Goal: Information Seeking & Learning: Learn about a topic

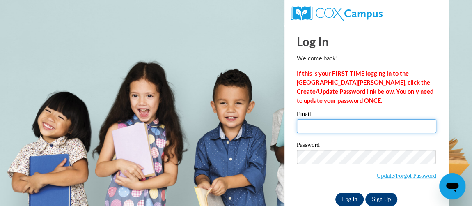
type input "[PERSON_NAME][EMAIL_ADDRESS][PERSON_NAME][DOMAIN_NAME]"
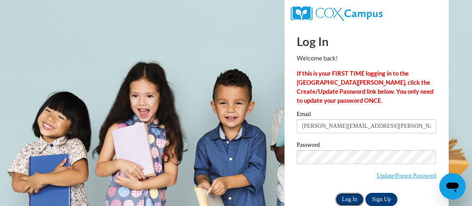
click at [349, 197] on input "Log In" at bounding box center [350, 199] width 29 height 13
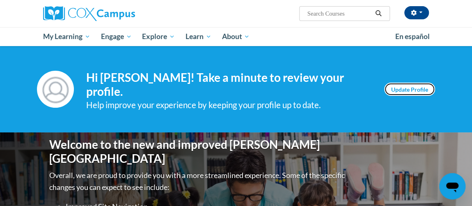
click at [408, 88] on link "Update Profile" at bounding box center [410, 89] width 51 height 13
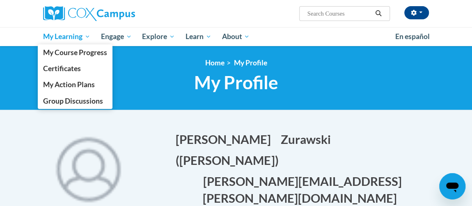
click at [86, 36] on span "My Learning" at bounding box center [66, 37] width 47 height 10
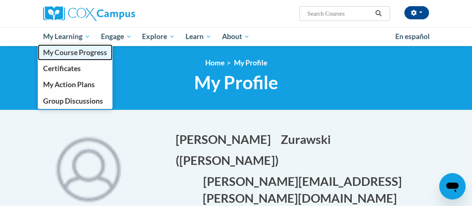
click at [82, 48] on span "My Course Progress" at bounding box center [75, 52] width 64 height 9
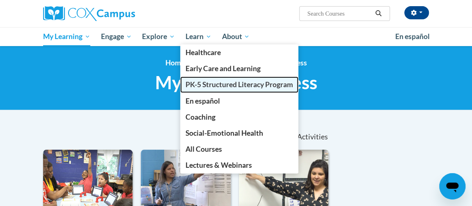
click at [202, 85] on span "PK-5 Structured Literacy Program" at bounding box center [240, 84] width 108 height 9
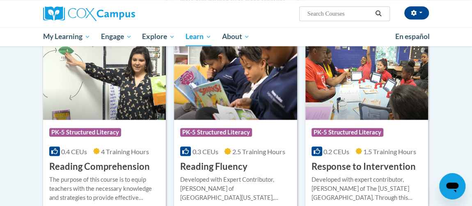
scroll to position [712, 0]
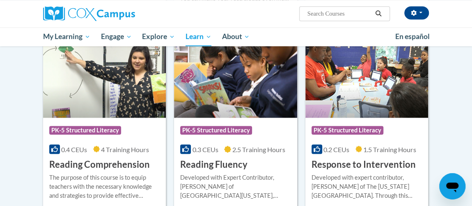
click at [238, 91] on img at bounding box center [235, 76] width 123 height 84
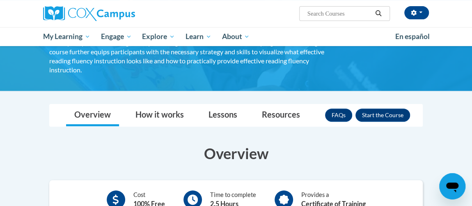
scroll to position [88, 0]
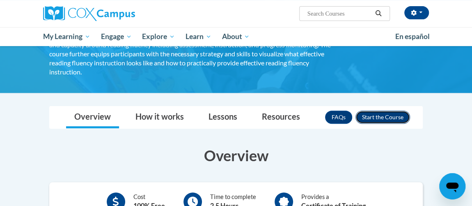
click at [378, 111] on button "Enroll" at bounding box center [383, 117] width 55 height 13
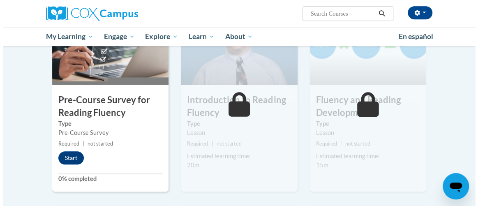
scroll to position [219, 0]
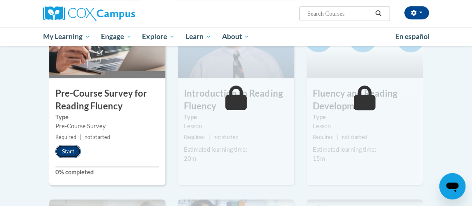
click at [69, 151] on button "Start" at bounding box center [67, 151] width 25 height 13
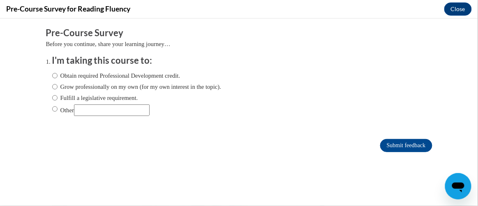
scroll to position [0, 0]
click at [52, 76] on input "Obtain required Professional Development credit." at bounding box center [54, 75] width 5 height 9
radio input "true"
click at [394, 146] on input "Submit feedback" at bounding box center [406, 144] width 52 height 13
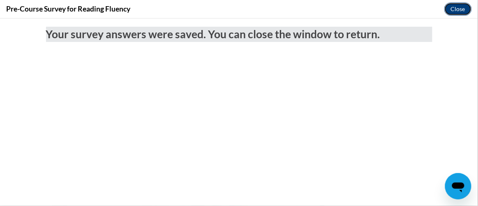
click at [454, 7] on button "Close" at bounding box center [458, 8] width 28 height 13
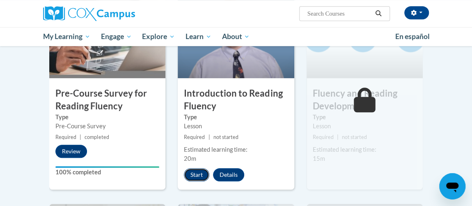
click at [200, 174] on button "Start" at bounding box center [196, 174] width 25 height 13
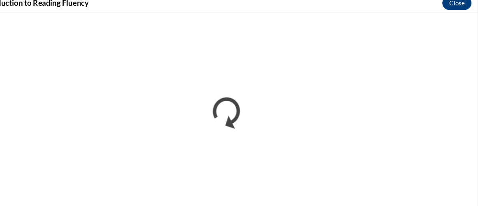
scroll to position [219, 0]
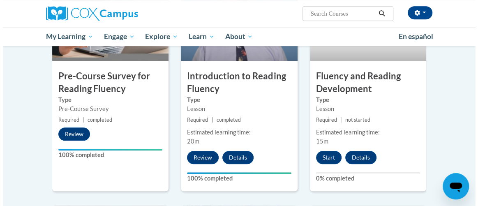
scroll to position [237, 0]
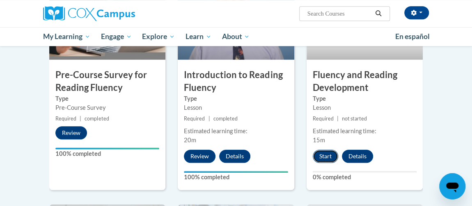
click at [327, 154] on button "Start" at bounding box center [325, 156] width 25 height 13
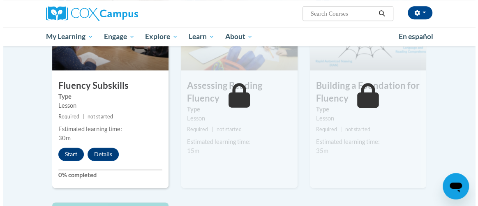
scroll to position [454, 0]
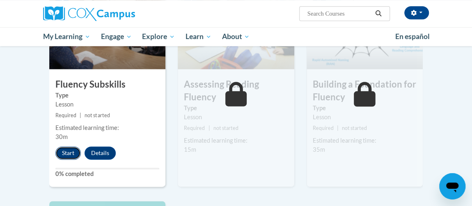
click at [72, 152] on button "Start" at bounding box center [67, 152] width 25 height 13
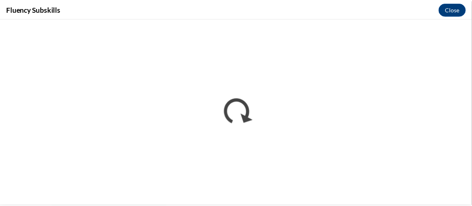
scroll to position [0, 0]
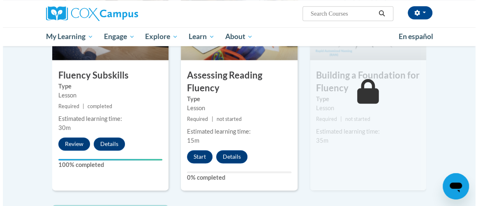
scroll to position [465, 0]
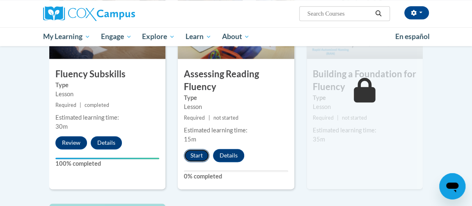
click at [192, 152] on button "Start" at bounding box center [196, 155] width 25 height 13
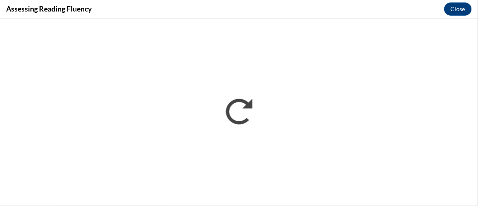
scroll to position [0, 0]
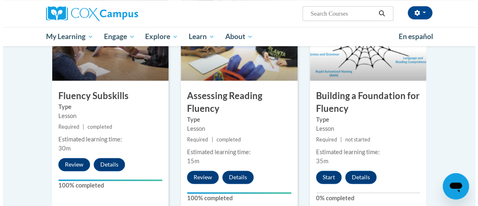
scroll to position [449, 0]
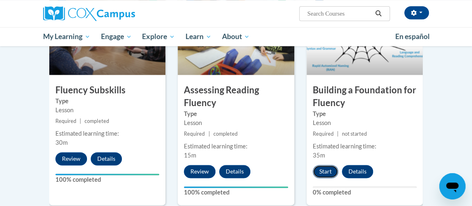
click at [324, 169] on button "Start" at bounding box center [325, 171] width 25 height 13
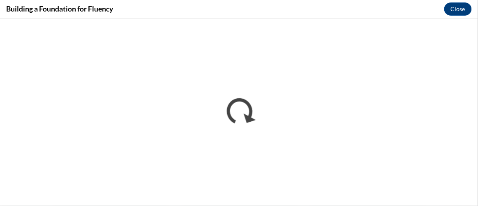
scroll to position [0, 0]
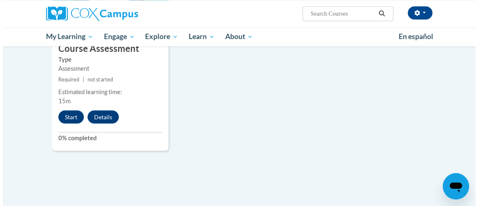
scroll to position [737, 0]
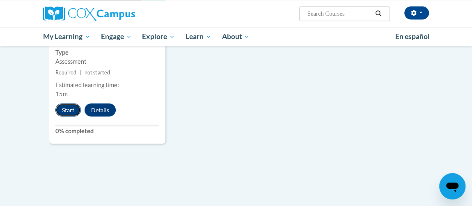
click at [69, 105] on button "Start" at bounding box center [67, 109] width 25 height 13
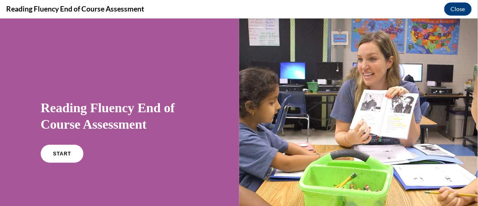
scroll to position [0, 0]
click at [66, 152] on span "START" at bounding box center [62, 153] width 19 height 6
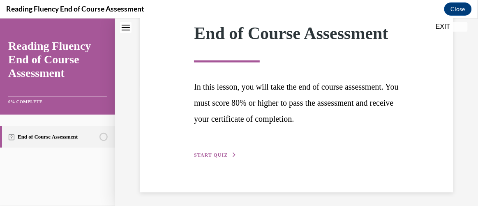
scroll to position [141, 0]
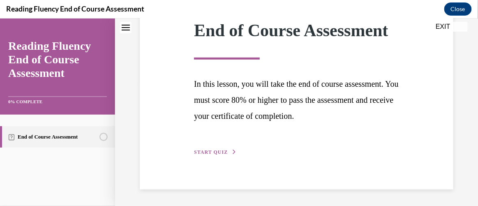
click at [206, 149] on span "START QUIZ" at bounding box center [211, 152] width 34 height 6
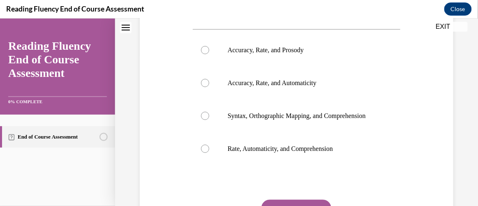
scroll to position [154, 0]
click at [204, 50] on div at bounding box center [205, 49] width 8 height 8
click at [204, 50] on input "Accuracy, Rate, and Prosody" at bounding box center [205, 49] width 8 height 8
radio input "true"
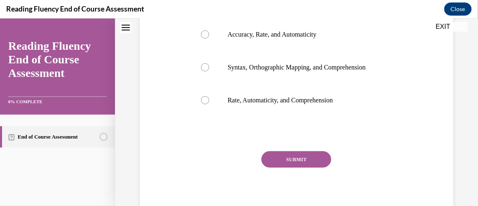
scroll to position [203, 0]
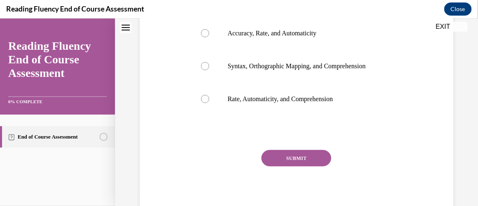
click at [302, 165] on button "SUBMIT" at bounding box center [296, 158] width 70 height 16
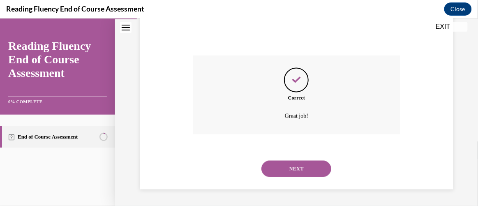
scroll to position [306, 0]
click at [302, 165] on button "NEXT" at bounding box center [296, 168] width 70 height 16
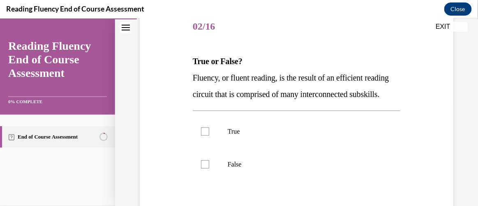
scroll to position [110, 0]
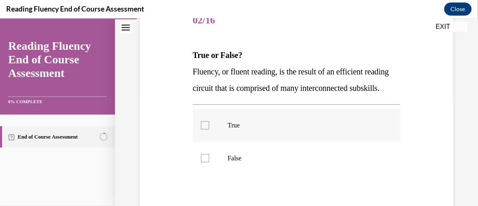
click at [203, 129] on div at bounding box center [205, 125] width 8 height 8
click at [203, 129] on input "True" at bounding box center [205, 125] width 8 height 8
checkbox input "true"
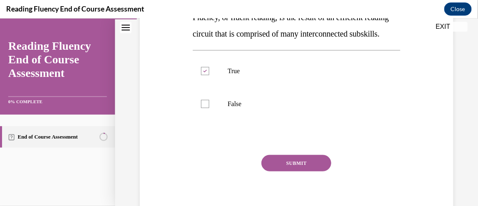
scroll to position [165, 0]
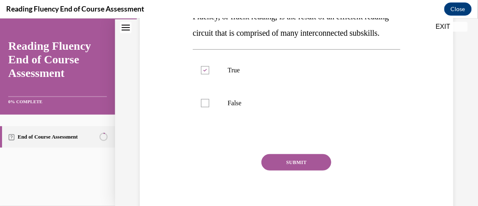
click at [296, 170] on button "SUBMIT" at bounding box center [296, 162] width 70 height 16
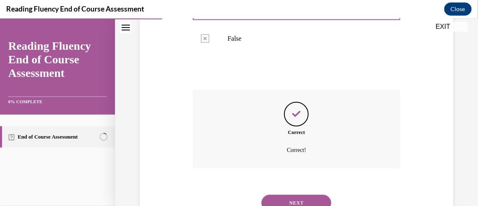
scroll to position [279, 0]
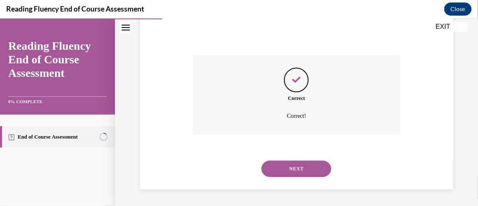
click at [296, 169] on button "NEXT" at bounding box center [296, 168] width 70 height 16
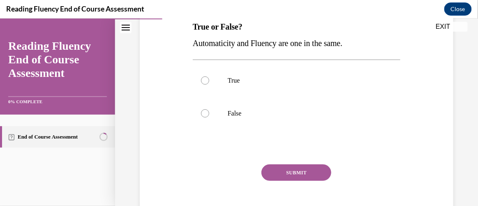
scroll to position [139, 0]
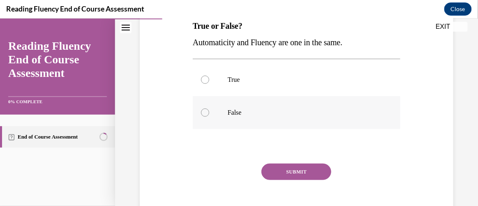
click at [207, 110] on div at bounding box center [205, 112] width 8 height 8
click at [207, 110] on input "False" at bounding box center [205, 112] width 8 height 8
radio input "true"
click at [310, 165] on button "SUBMIT" at bounding box center [296, 171] width 70 height 16
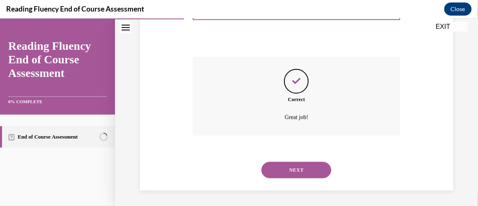
scroll to position [246, 0]
click at [310, 165] on button "NEXT" at bounding box center [296, 169] width 70 height 16
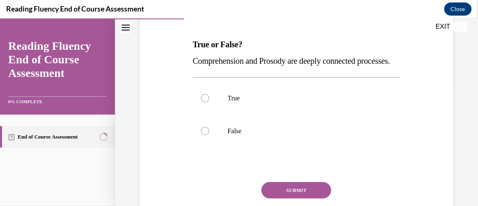
scroll to position [124, 0]
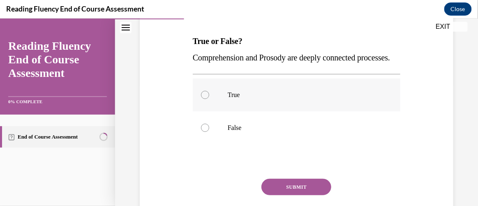
click at [208, 99] on div at bounding box center [205, 94] width 8 height 8
click at [208, 99] on input "True" at bounding box center [205, 94] width 8 height 8
radio input "true"
click at [290, 195] on button "SUBMIT" at bounding box center [296, 186] width 70 height 16
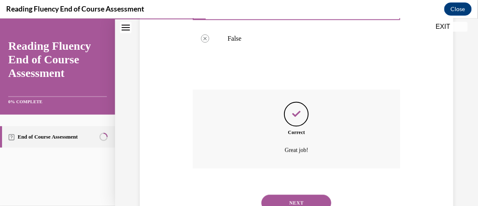
scroll to position [263, 0]
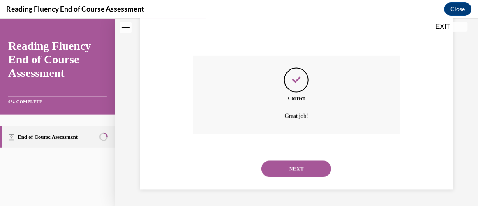
click at [296, 171] on button "NEXT" at bounding box center [296, 168] width 70 height 16
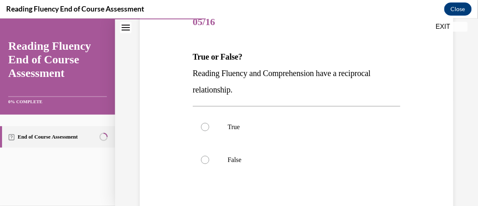
scroll to position [106, 0]
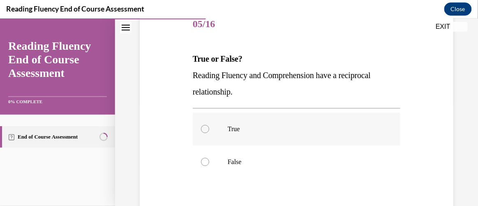
click at [205, 129] on div at bounding box center [205, 128] width 8 height 8
click at [205, 129] on input "True" at bounding box center [205, 128] width 8 height 8
radio input "true"
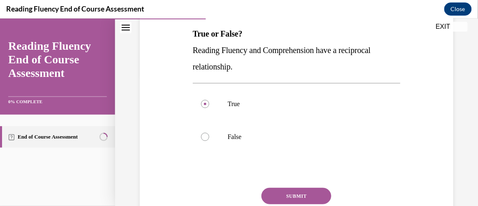
scroll to position [133, 0]
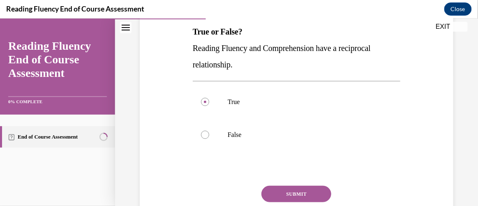
click at [292, 189] on button "SUBMIT" at bounding box center [296, 193] width 70 height 16
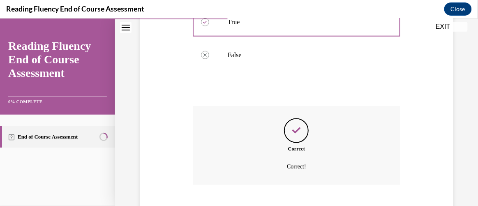
scroll to position [263, 0]
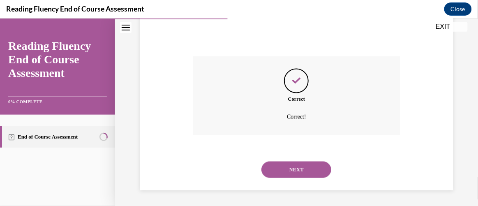
click at [293, 168] on button "NEXT" at bounding box center [296, 169] width 70 height 16
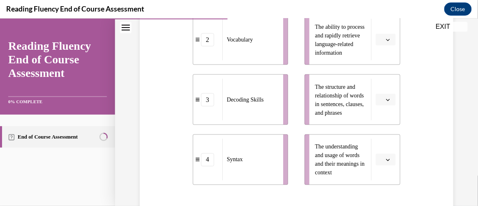
scroll to position [265, 0]
click at [380, 98] on button "button" at bounding box center [385, 98] width 20 height 12
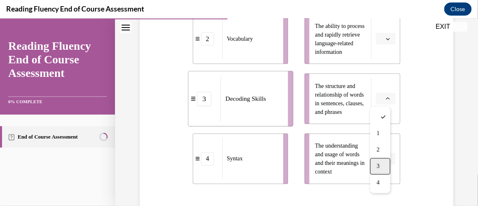
click at [378, 168] on span "3" at bounding box center [378, 166] width 3 height 7
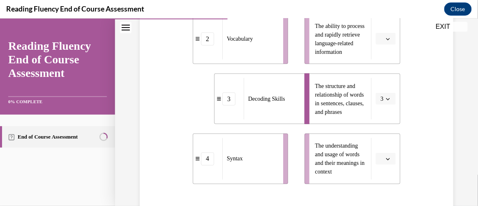
click at [386, 98] on icon "button" at bounding box center [388, 99] width 4 height 2
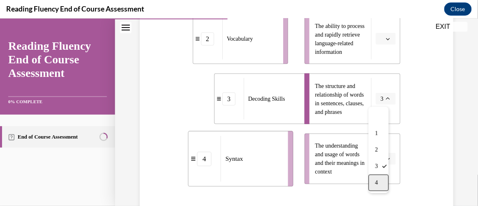
click at [378, 182] on span "4" at bounding box center [376, 182] width 3 height 7
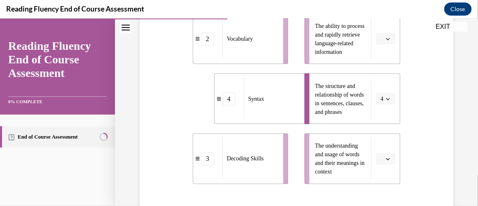
click at [386, 157] on icon "button" at bounding box center [388, 159] width 4 height 4
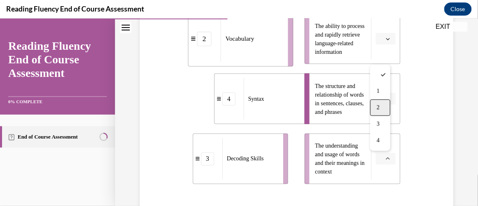
click at [378, 106] on span "2" at bounding box center [378, 107] width 3 height 7
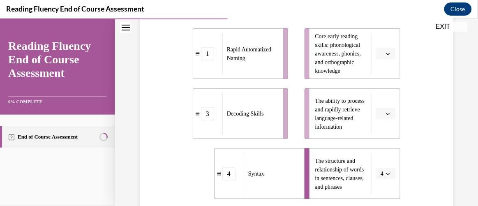
scroll to position [191, 0]
click at [385, 55] on span "button" at bounding box center [388, 53] width 6 height 6
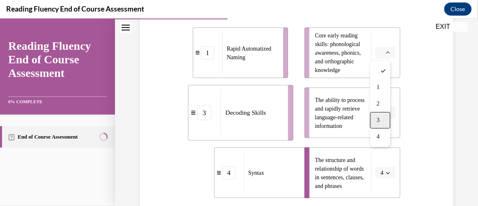
click at [385, 115] on div "3" at bounding box center [380, 120] width 20 height 16
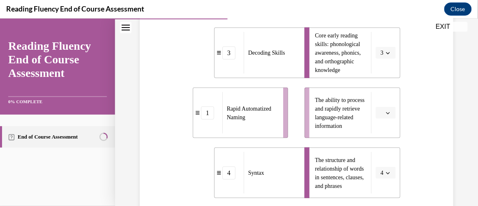
click at [385, 117] on button "button" at bounding box center [385, 112] width 20 height 12
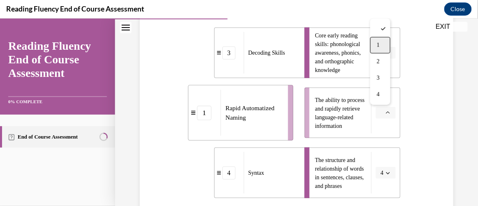
click at [375, 48] on div "1" at bounding box center [380, 45] width 20 height 16
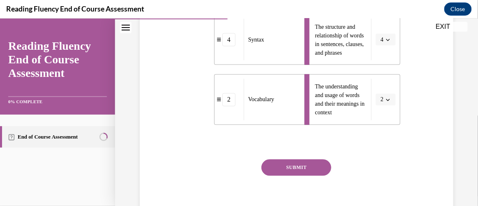
scroll to position [328, 0]
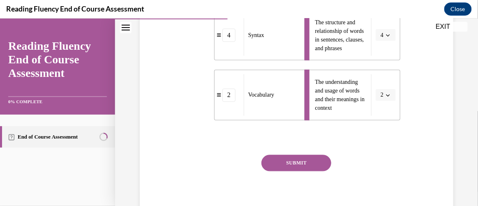
click at [304, 160] on button "SUBMIT" at bounding box center [296, 162] width 70 height 16
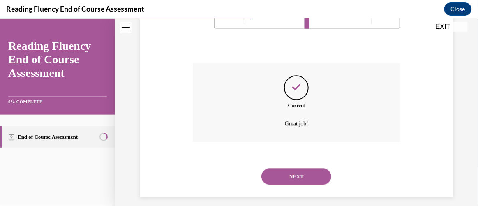
scroll to position [427, 0]
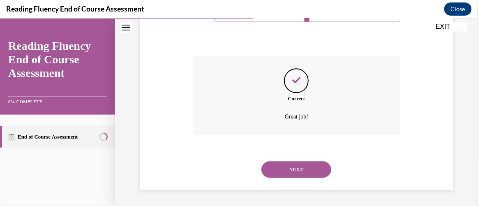
click at [302, 166] on button "NEXT" at bounding box center [296, 169] width 70 height 16
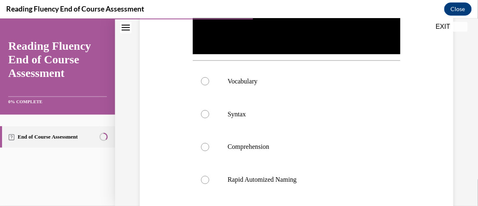
scroll to position [263, 0]
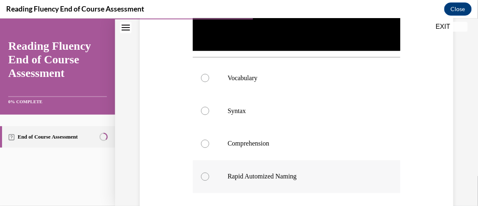
click at [202, 172] on div at bounding box center [205, 176] width 8 height 8
click at [202, 172] on input "Rapid Automized Naming" at bounding box center [205, 176] width 8 height 8
radio input "true"
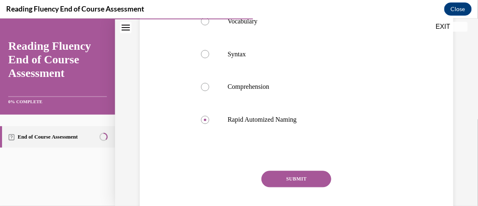
scroll to position [321, 0]
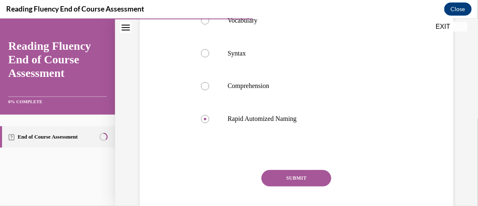
click at [303, 177] on button "SUBMIT" at bounding box center [296, 178] width 70 height 16
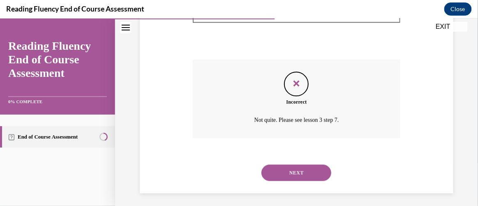
scroll to position [433, 0]
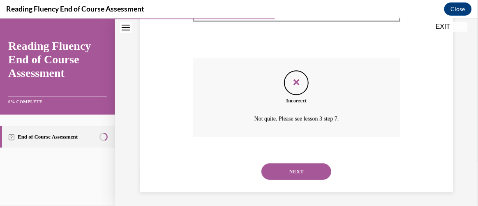
click at [308, 163] on button "NEXT" at bounding box center [296, 171] width 70 height 16
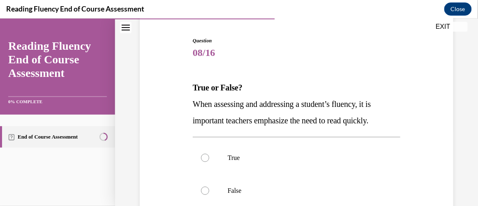
scroll to position [103, 0]
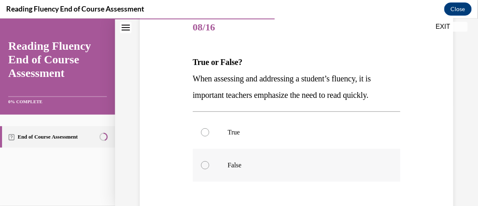
click at [204, 165] on div at bounding box center [205, 165] width 8 height 8
click at [204, 165] on input "False" at bounding box center [205, 165] width 8 height 8
radio input "true"
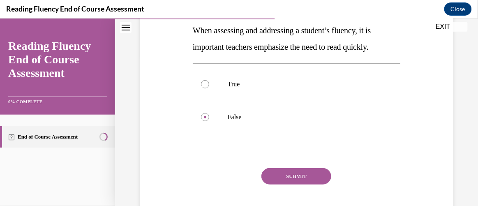
scroll to position [155, 0]
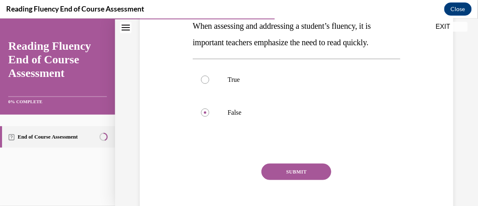
click at [288, 172] on button "SUBMIT" at bounding box center [296, 171] width 70 height 16
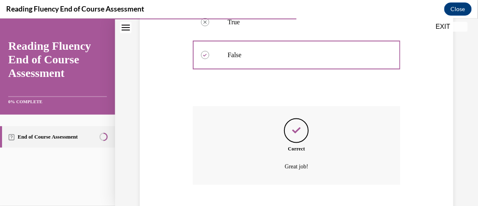
scroll to position [263, 0]
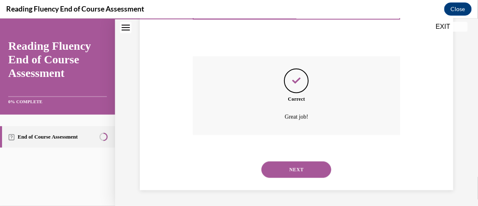
click at [288, 172] on button "NEXT" at bounding box center [296, 169] width 70 height 16
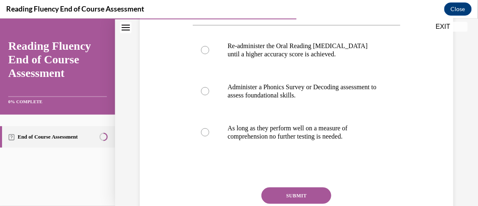
scroll to position [192, 0]
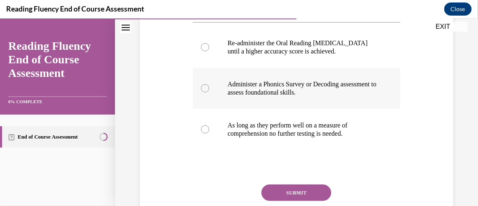
click at [205, 92] on div at bounding box center [205, 88] width 8 height 8
click at [205, 92] on input "Administer a Phonics Survey or Decoding assessment to assess foundational skill…" at bounding box center [205, 88] width 8 height 8
radio input "true"
click at [297, 199] on button "SUBMIT" at bounding box center [296, 192] width 70 height 16
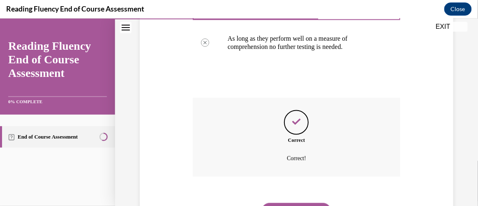
scroll to position [328, 0]
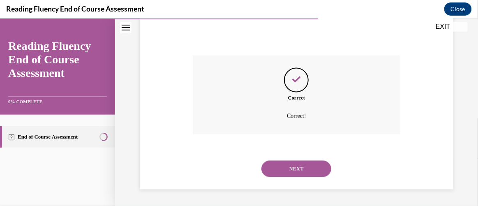
click at [291, 168] on button "NEXT" at bounding box center [296, 168] width 70 height 16
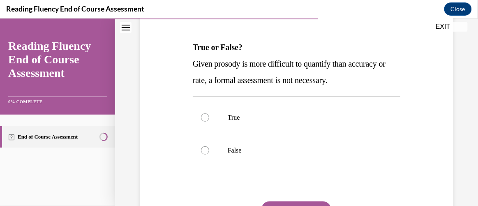
scroll to position [130, 0]
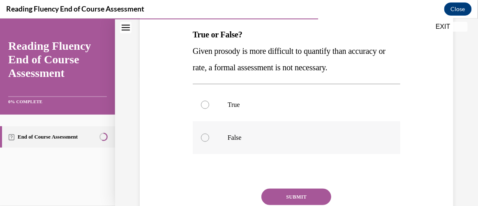
click at [205, 138] on div at bounding box center [205, 137] width 8 height 8
click at [205, 138] on input "False" at bounding box center [205, 137] width 8 height 8
radio input "true"
click at [301, 198] on button "SUBMIT" at bounding box center [296, 196] width 70 height 16
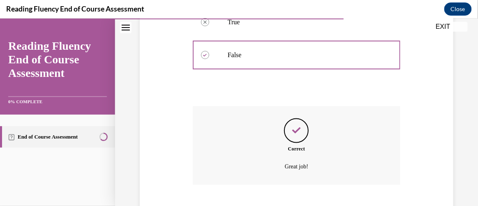
scroll to position [263, 0]
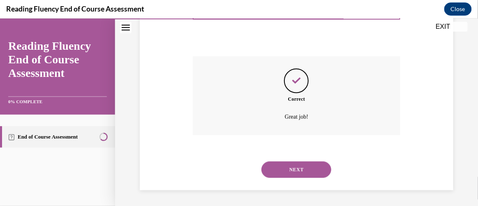
click at [300, 170] on button "NEXT" at bounding box center [296, 169] width 70 height 16
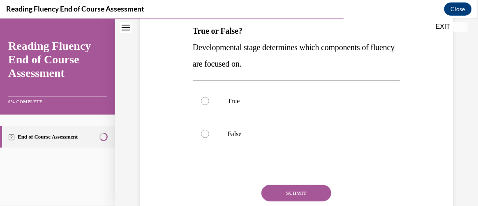
scroll to position [138, 0]
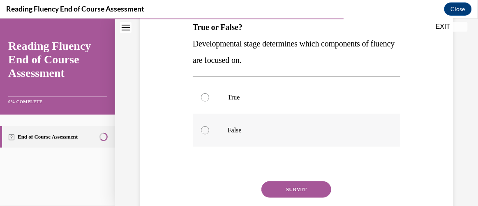
click at [205, 127] on div at bounding box center [205, 130] width 8 height 8
click at [205, 127] on input "False" at bounding box center [205, 130] width 8 height 8
radio input "true"
click at [300, 184] on button "SUBMIT" at bounding box center [296, 189] width 70 height 16
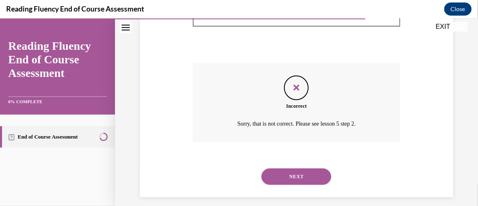
scroll to position [263, 0]
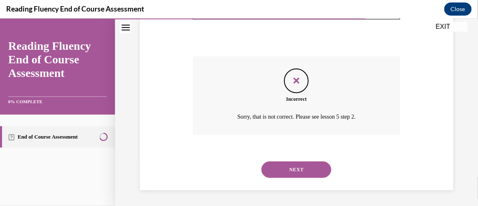
click at [288, 166] on button "NEXT" at bounding box center [296, 169] width 70 height 16
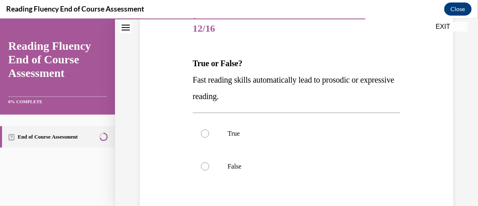
scroll to position [106, 0]
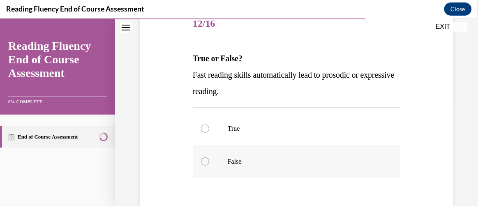
click at [203, 162] on div at bounding box center [205, 161] width 8 height 8
click at [203, 162] on input "False" at bounding box center [205, 161] width 8 height 8
radio input "true"
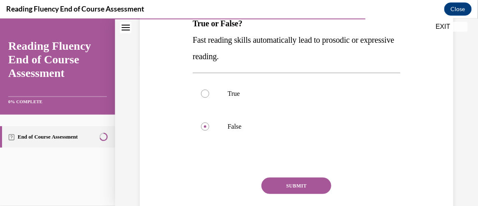
scroll to position [157, 0]
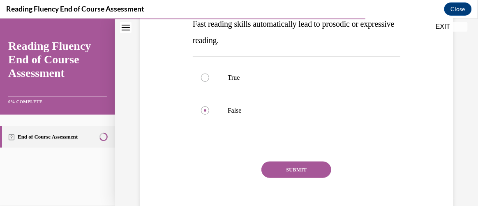
click at [283, 166] on button "SUBMIT" at bounding box center [296, 169] width 70 height 16
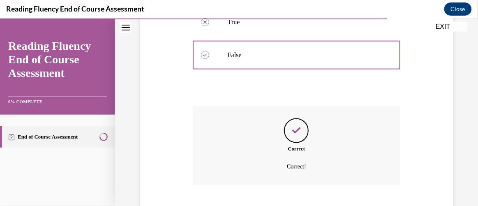
scroll to position [263, 0]
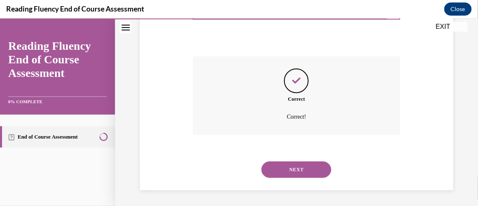
click at [283, 166] on button "NEXT" at bounding box center [296, 169] width 70 height 16
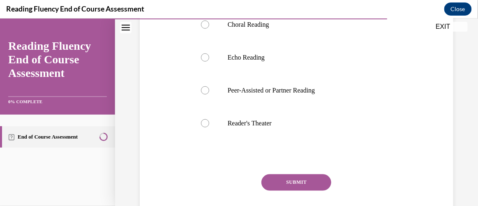
scroll to position [216, 0]
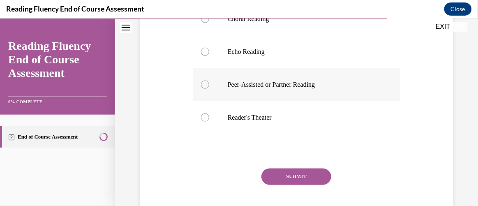
click at [205, 81] on div at bounding box center [205, 84] width 8 height 8
click at [205, 81] on input "Peer-Assisted or Partner Reading" at bounding box center [205, 84] width 8 height 8
radio input "true"
click at [295, 172] on button "SUBMIT" at bounding box center [296, 176] width 70 height 16
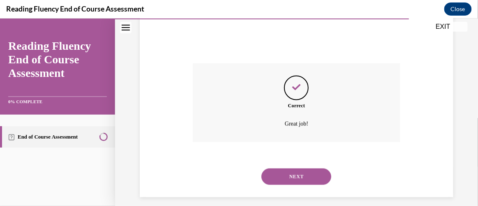
scroll to position [328, 0]
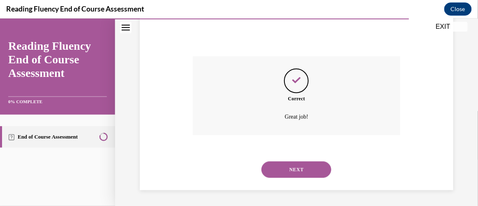
click at [295, 172] on button "NEXT" at bounding box center [296, 169] width 70 height 16
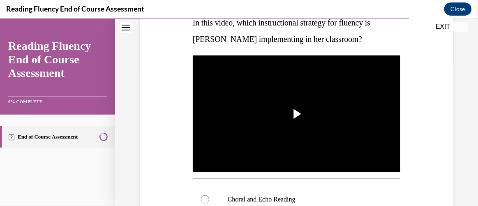
scroll to position [143, 0]
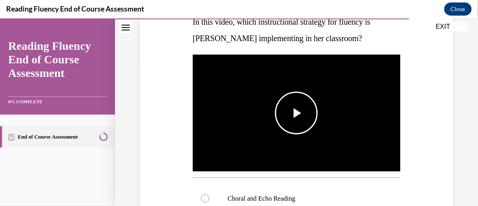
click at [296, 113] on span "Video player" at bounding box center [296, 113] width 0 height 0
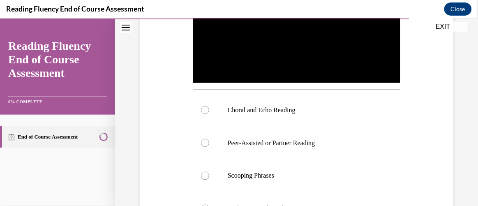
scroll to position [230, 0]
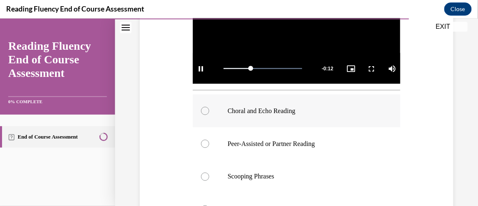
click at [207, 110] on div at bounding box center [205, 110] width 8 height 8
click at [207, 110] on input "Choral and Echo Reading" at bounding box center [205, 110] width 8 height 8
radio input "true"
drag, startPoint x: 475, startPoint y: 144, endPoint x: 301, endPoint y: 123, distance: 175.0
click at [301, 123] on label "Choral and Echo Reading" at bounding box center [296, 110] width 207 height 33
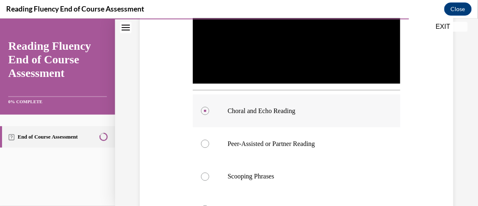
click at [209, 115] on input "Choral and Echo Reading" at bounding box center [205, 110] width 8 height 8
drag, startPoint x: 475, startPoint y: 147, endPoint x: 295, endPoint y: 119, distance: 182.0
click at [295, 119] on label "Choral and Echo Reading" at bounding box center [296, 110] width 207 height 33
click at [209, 115] on input "Choral and Echo Reading" at bounding box center [205, 110] width 8 height 8
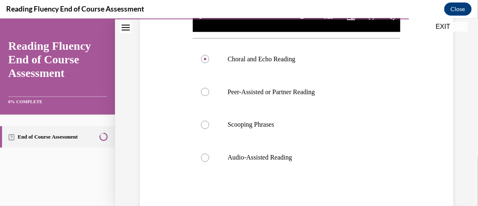
scroll to position [295, 0]
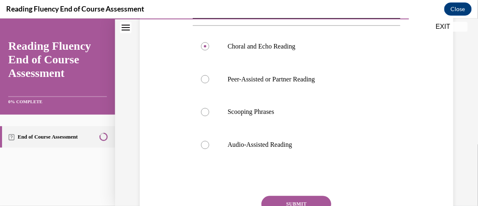
click at [283, 199] on button "SUBMIT" at bounding box center [296, 204] width 70 height 16
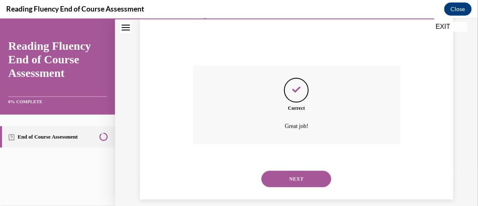
scroll to position [433, 0]
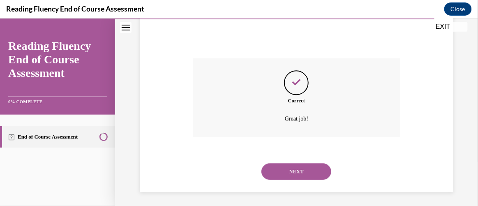
click at [294, 170] on button "NEXT" at bounding box center [296, 171] width 70 height 16
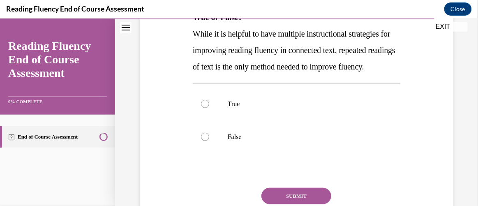
scroll to position [150, 0]
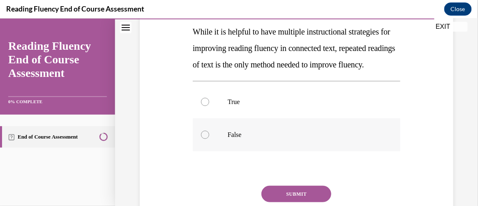
click at [204, 138] on div at bounding box center [205, 134] width 8 height 8
click at [204, 138] on input "False" at bounding box center [205, 134] width 8 height 8
radio input "true"
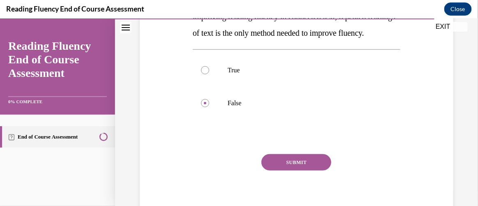
scroll to position [183, 0]
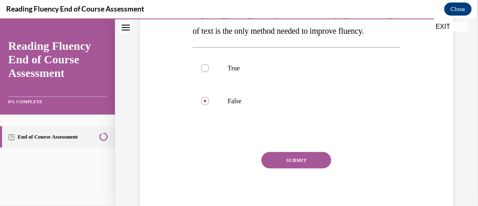
click at [298, 168] on button "SUBMIT" at bounding box center [296, 160] width 70 height 16
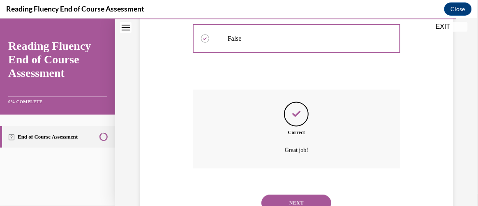
scroll to position [295, 0]
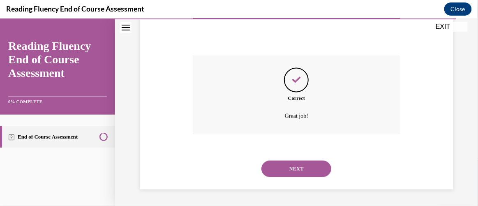
click at [295, 168] on button "NEXT" at bounding box center [296, 168] width 70 height 16
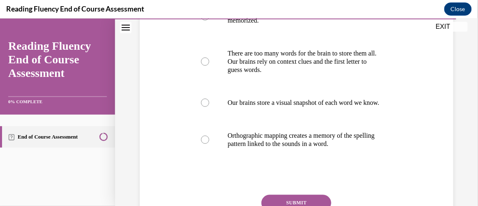
scroll to position [191, 0]
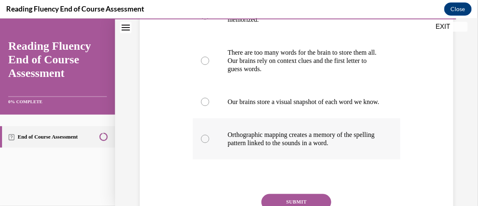
click at [206, 143] on div at bounding box center [205, 138] width 8 height 8
click at [206, 143] on input "Orthographic mapping creates a memory of the spelling pattern linked to the sou…" at bounding box center [205, 138] width 8 height 8
radio input "true"
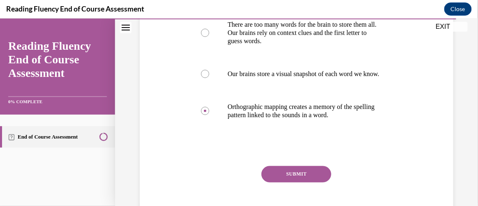
scroll to position [224, 0]
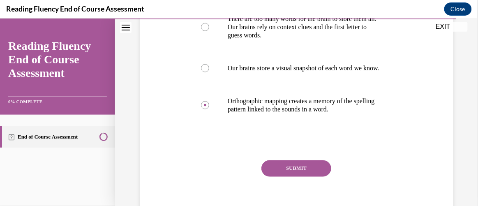
click at [308, 171] on button "SUBMIT" at bounding box center [296, 168] width 70 height 16
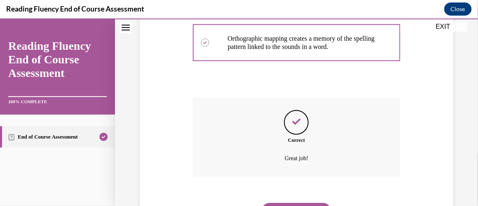
scroll to position [336, 0]
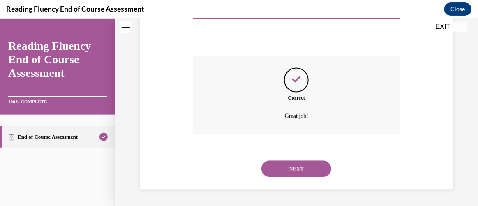
click at [308, 171] on button "NEXT" at bounding box center [296, 168] width 70 height 16
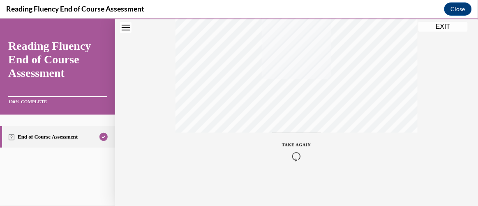
scroll to position [233, 0]
drag, startPoint x: 475, startPoint y: 65, endPoint x: 315, endPoint y: 190, distance: 203.1
click at [315, 190] on div "Quiz Results PASSING 80% Your score 88% Passed PASSING 80% Your score Your scor…" at bounding box center [296, 8] width 363 height 395
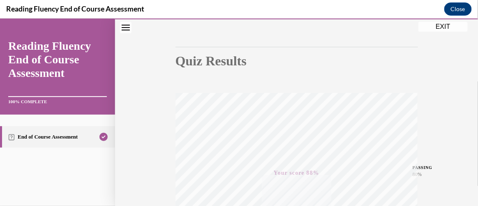
scroll to position [64, 0]
click at [431, 23] on button "EXIT" at bounding box center [442, 26] width 49 height 10
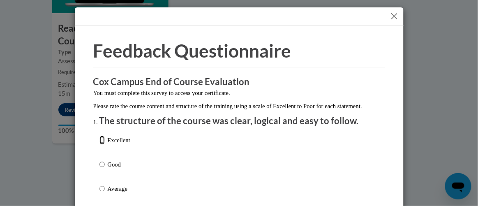
click at [99, 145] on input "Excellent" at bounding box center [101, 140] width 5 height 9
radio input "true"
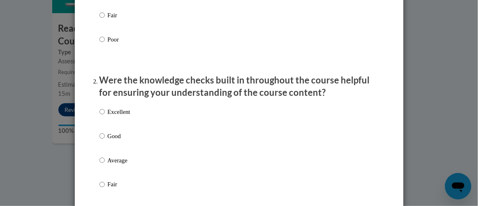
scroll to position [211, 0]
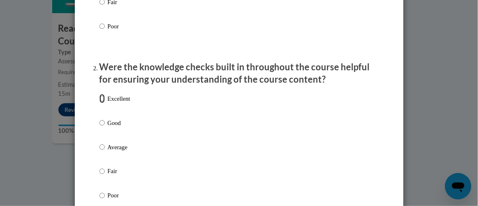
click at [99, 103] on input "Excellent" at bounding box center [101, 98] width 5 height 9
radio input "true"
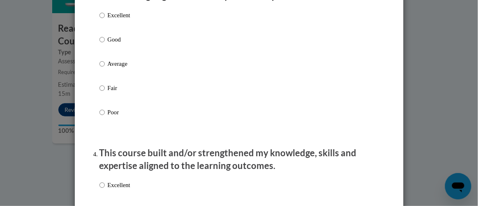
scroll to position [462, 0]
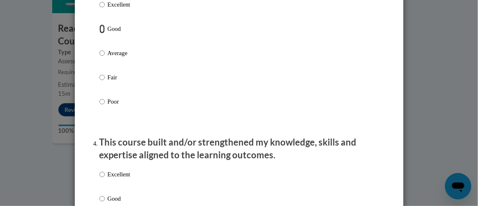
click at [99, 33] on input "Good" at bounding box center [101, 28] width 5 height 9
radio input "true"
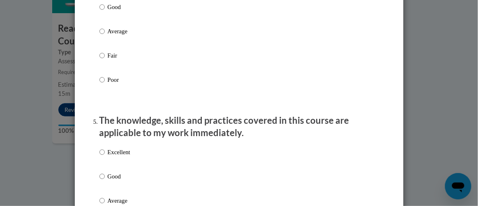
scroll to position [660, 0]
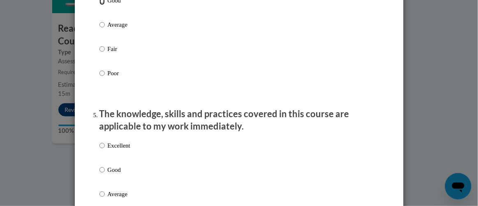
click at [100, 5] on input "Good" at bounding box center [101, 0] width 5 height 9
radio input "true"
click at [99, 150] on input "Excellent" at bounding box center [101, 145] width 5 height 9
radio input "true"
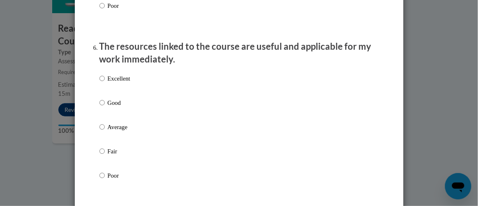
scroll to position [905, 0]
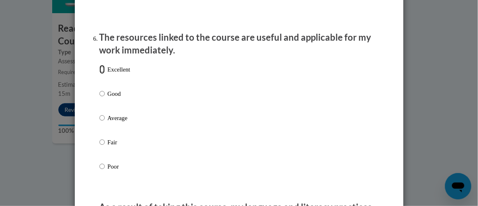
click at [99, 74] on input "Excellent" at bounding box center [101, 69] width 5 height 9
radio input "true"
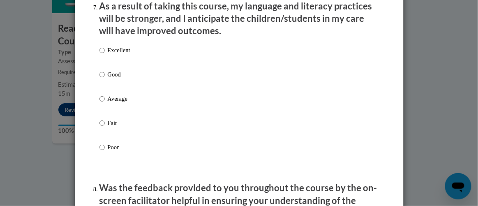
scroll to position [1111, 0]
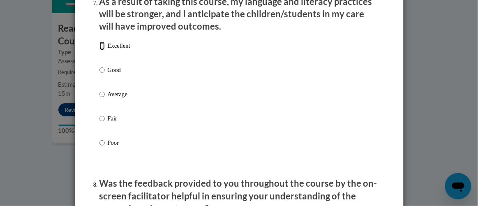
click at [99, 51] on input "Excellent" at bounding box center [101, 45] width 5 height 9
radio input "true"
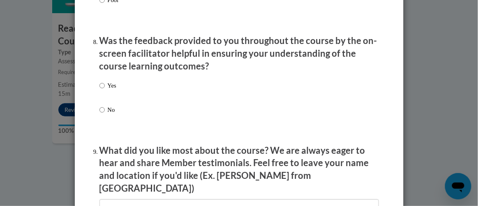
scroll to position [1280, 0]
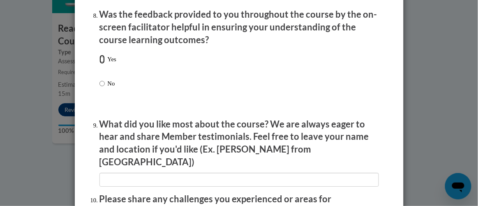
click at [99, 64] on input "Yes" at bounding box center [101, 59] width 5 height 9
radio input "true"
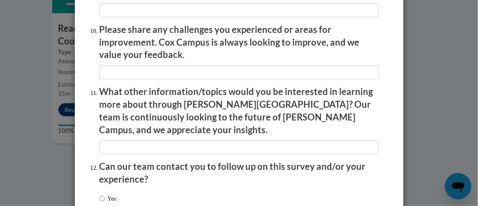
scroll to position [1503, 0]
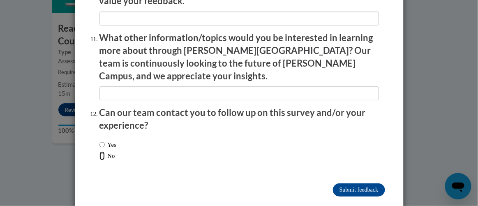
click at [99, 151] on input "No" at bounding box center [101, 155] width 5 height 9
radio input "true"
click at [339, 183] on input "Submit feedback" at bounding box center [359, 189] width 52 height 13
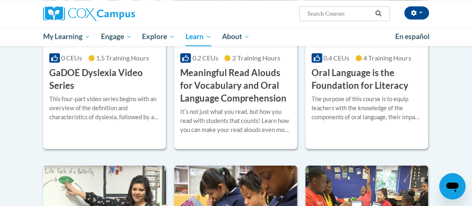
scroll to position [583, 0]
